Goal: Contribute content

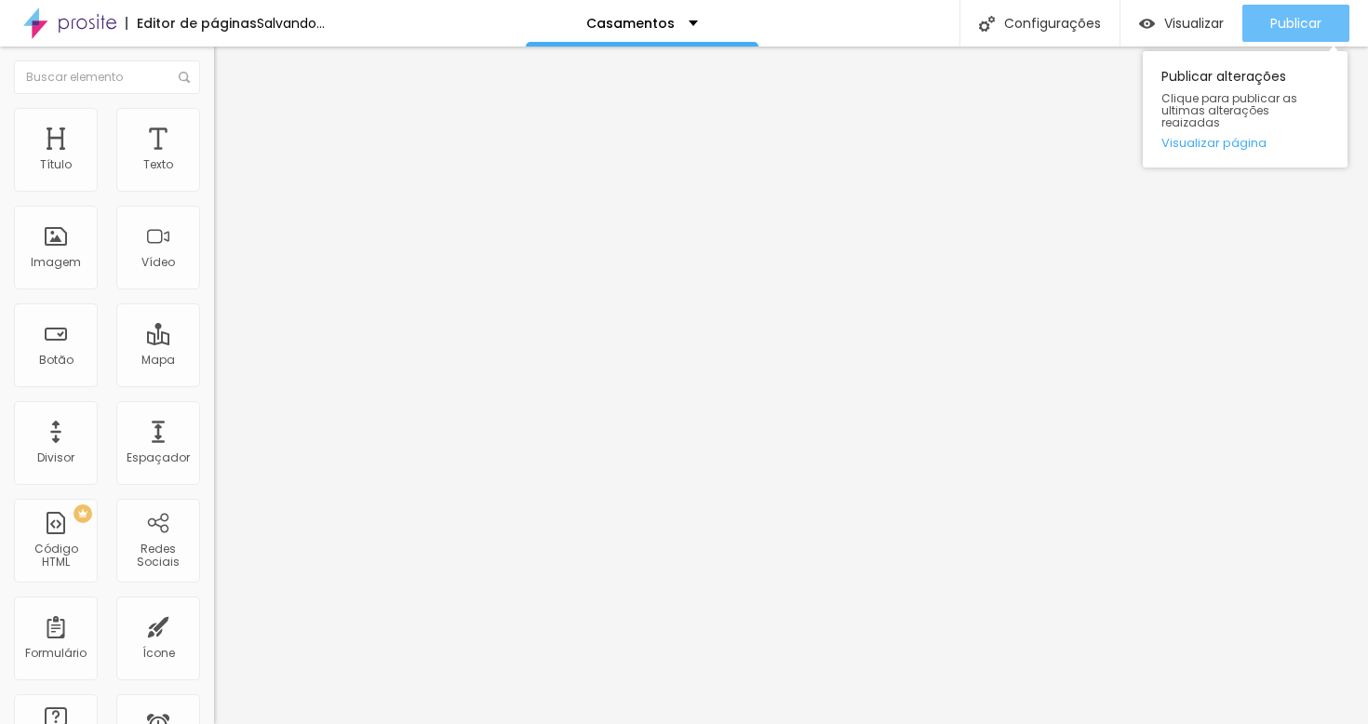
click at [1285, 29] on span "Publicar" at bounding box center [1296, 23] width 51 height 15
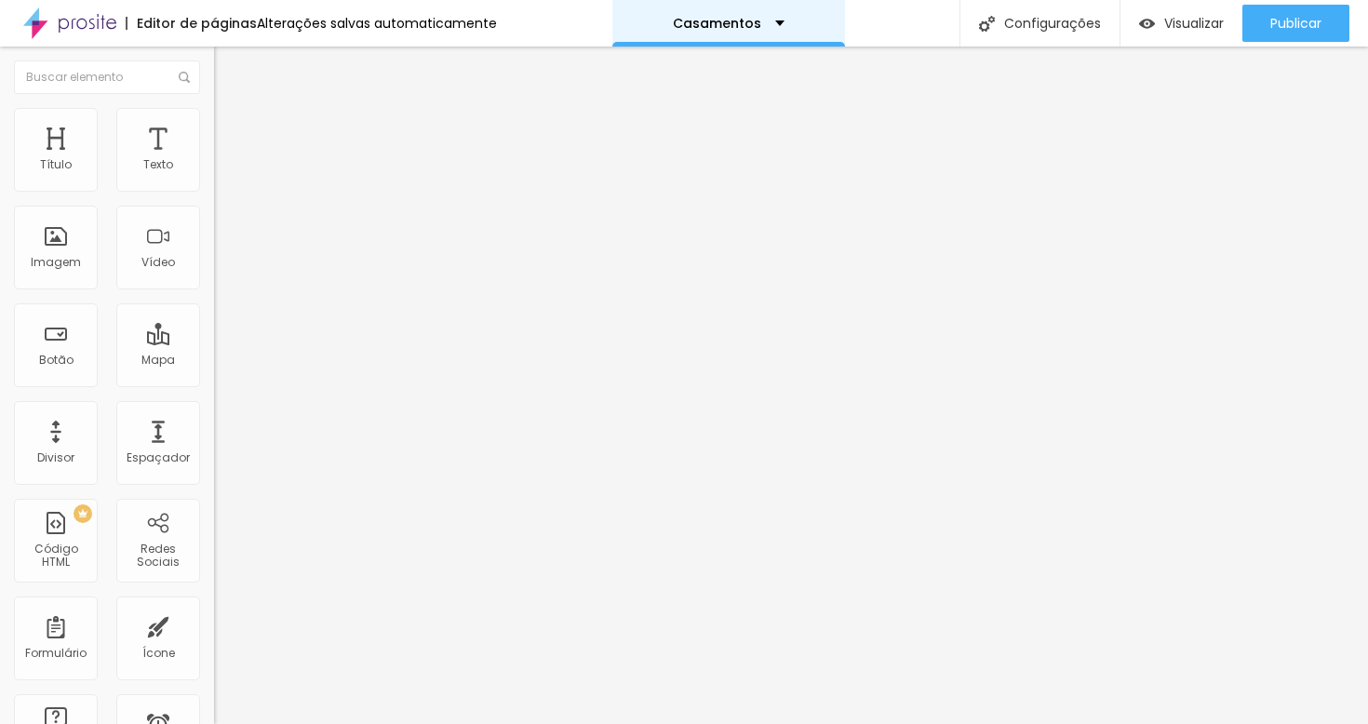
click at [768, 23] on div "Casamentos" at bounding box center [729, 23] width 112 height 13
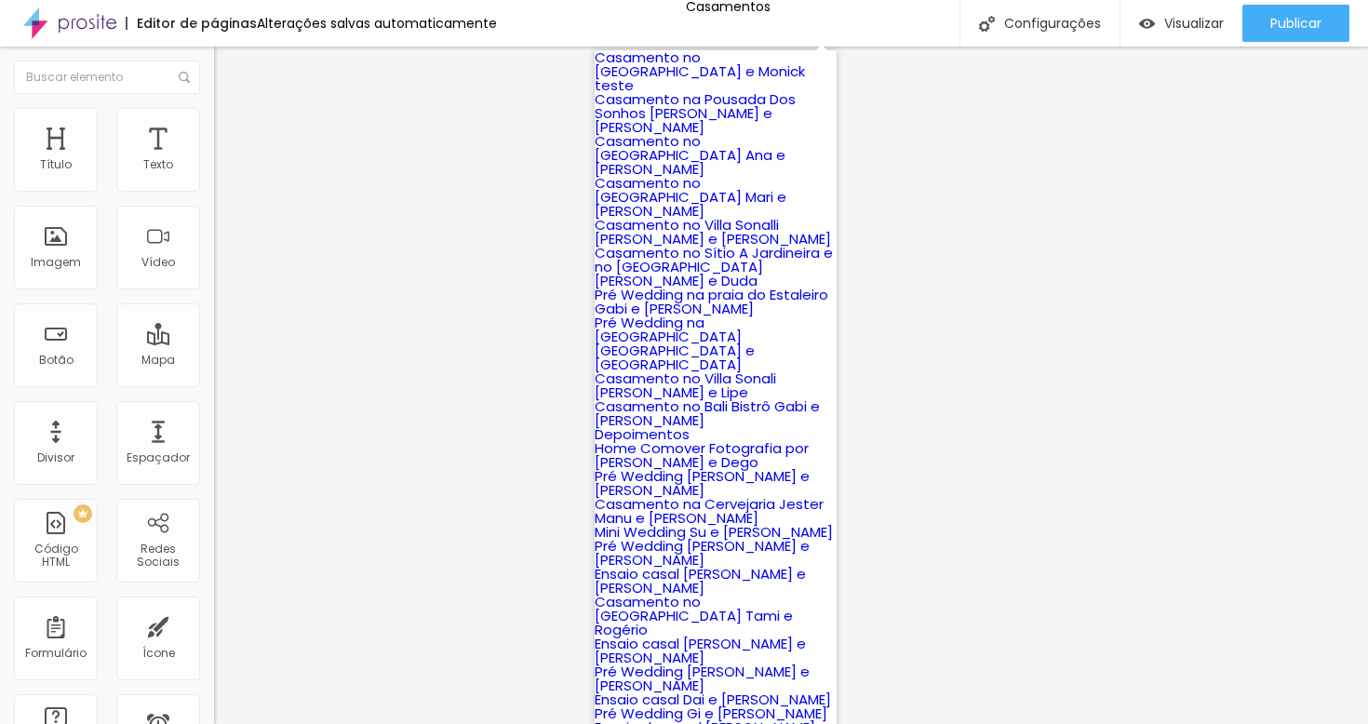
click at [79, 12] on img at bounding box center [69, 23] width 93 height 47
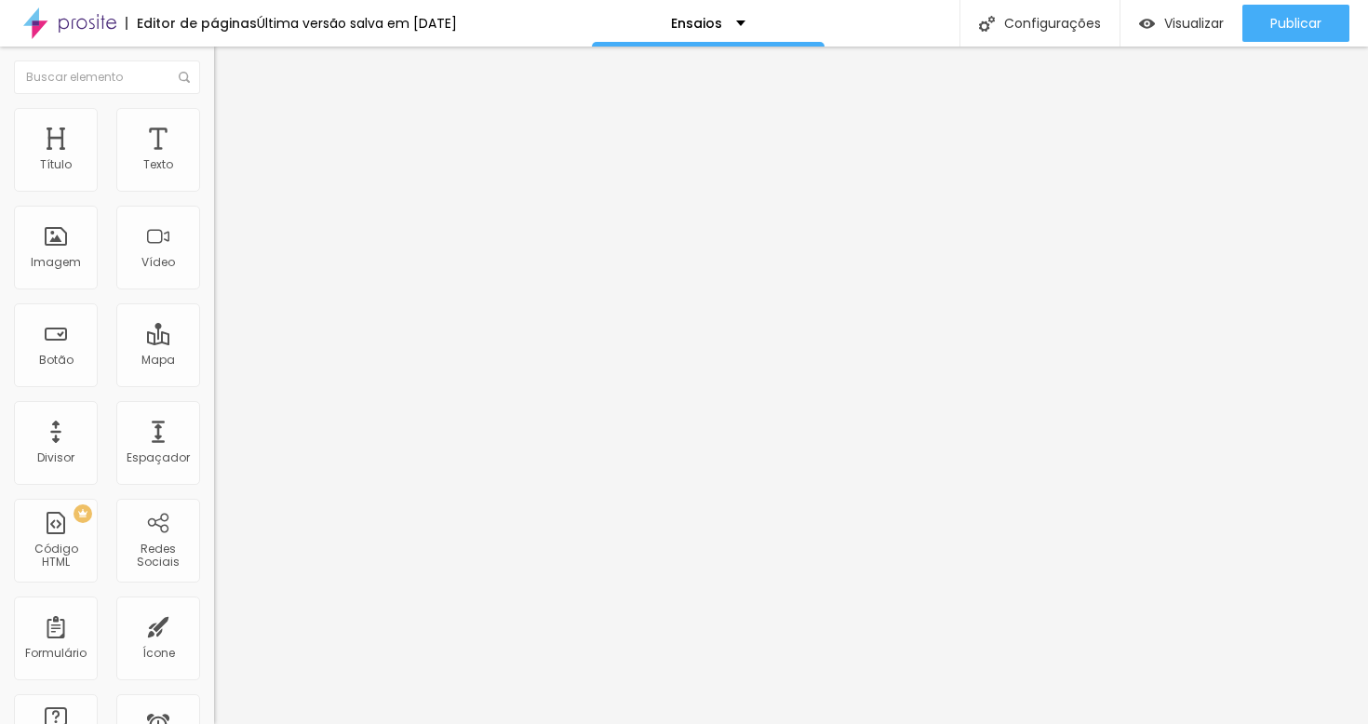
click at [72, 24] on img at bounding box center [69, 23] width 93 height 47
click at [214, 160] on span "Trocar imagem" at bounding box center [264, 152] width 101 height 16
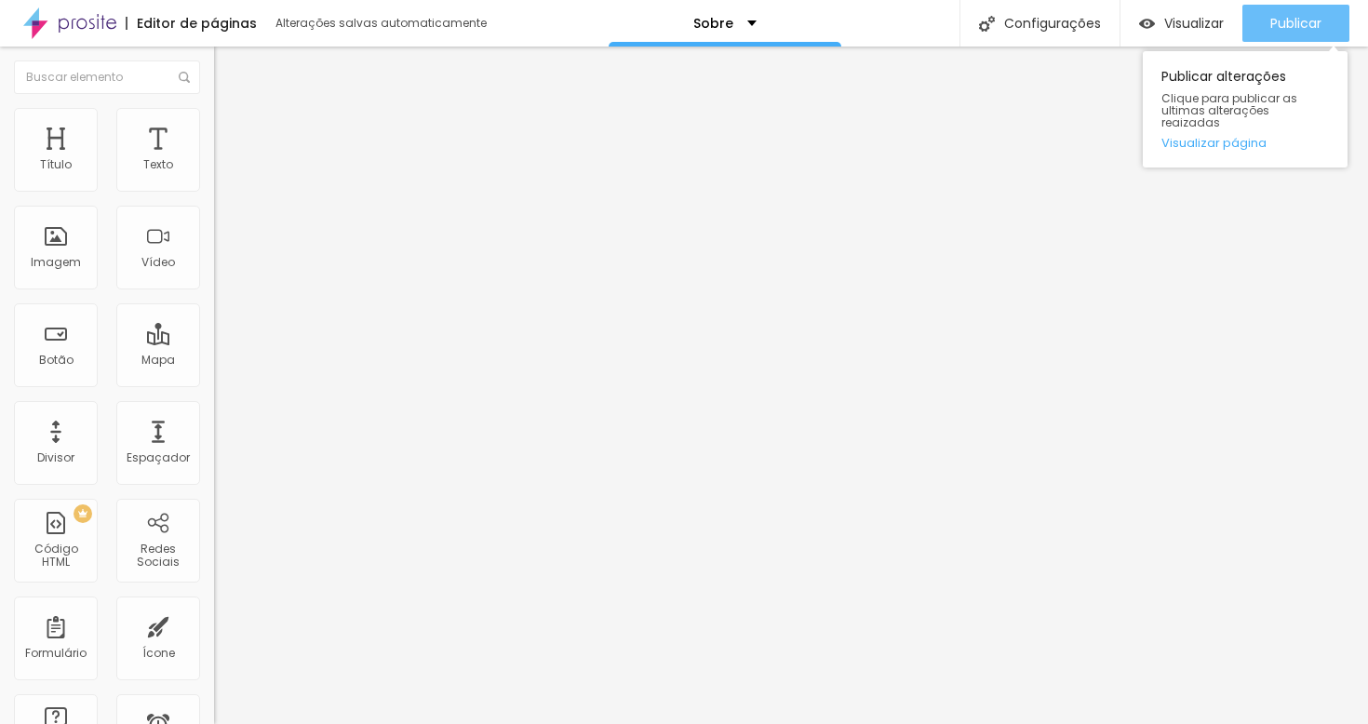
click at [1313, 12] on div "Publicar" at bounding box center [1296, 23] width 51 height 37
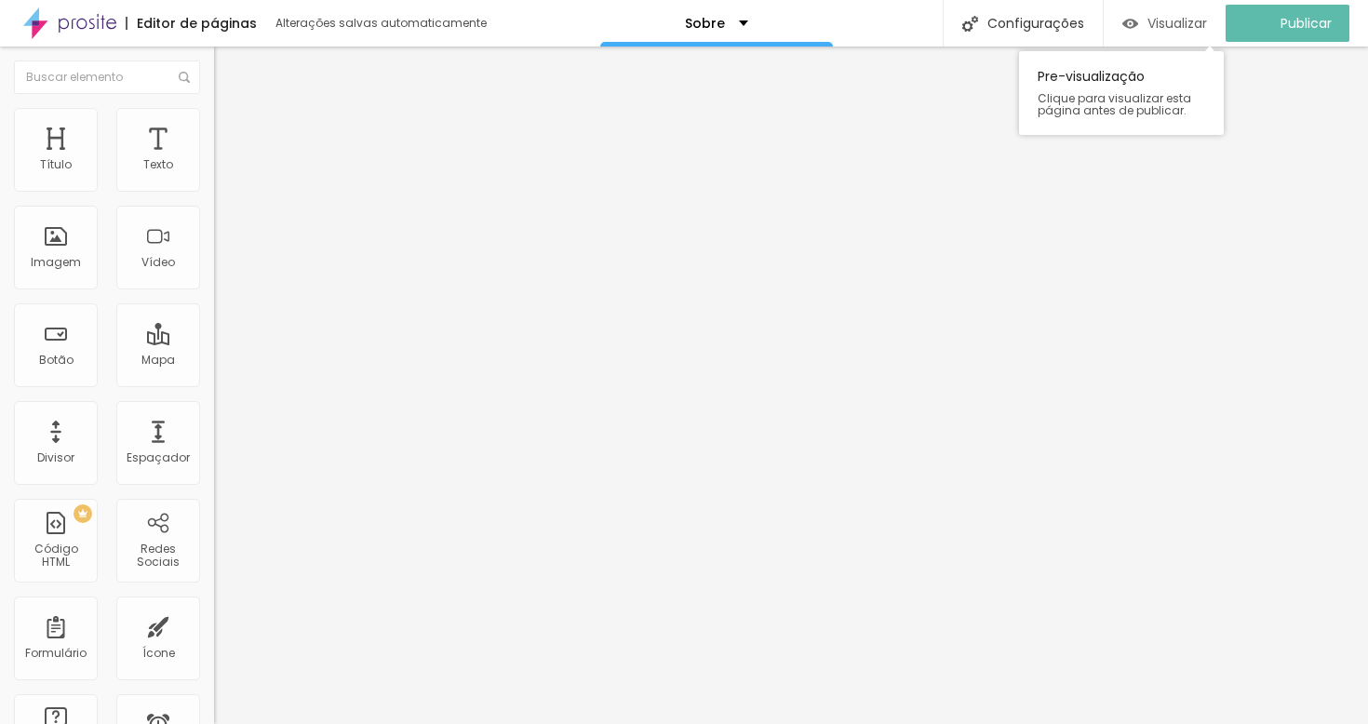
click at [1184, 23] on span "Visualizar" at bounding box center [1178, 23] width 60 height 15
